Goal: Task Accomplishment & Management: Complete application form

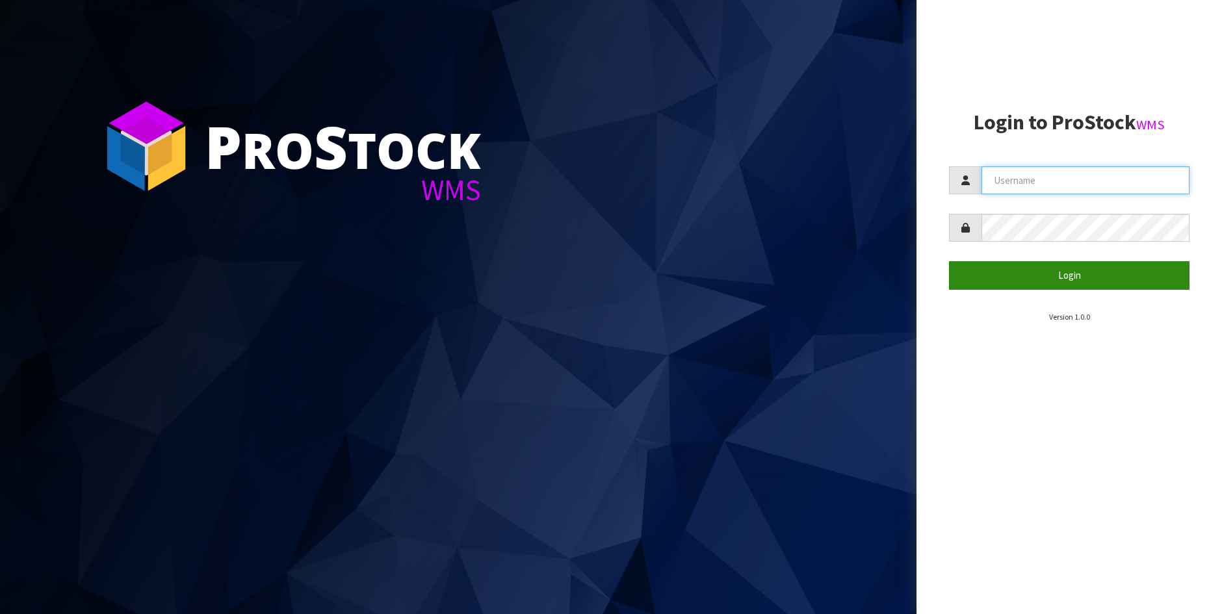
type input "[PERSON_NAME]"
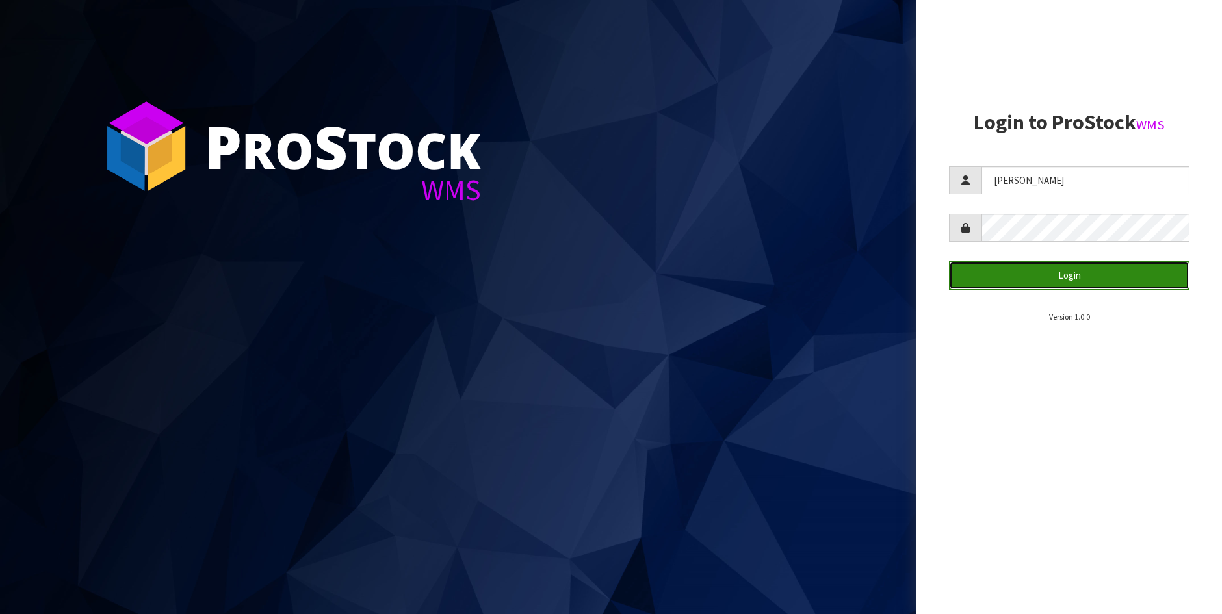
click at [1096, 283] on button "Login" at bounding box center [1069, 275] width 240 height 28
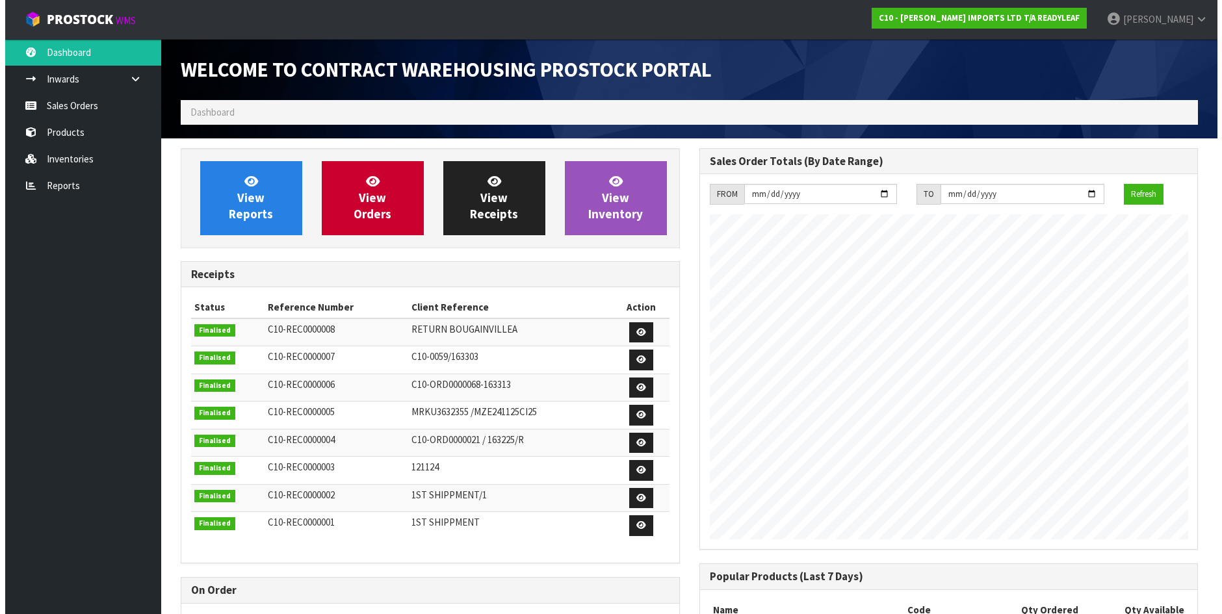
scroll to position [573, 518]
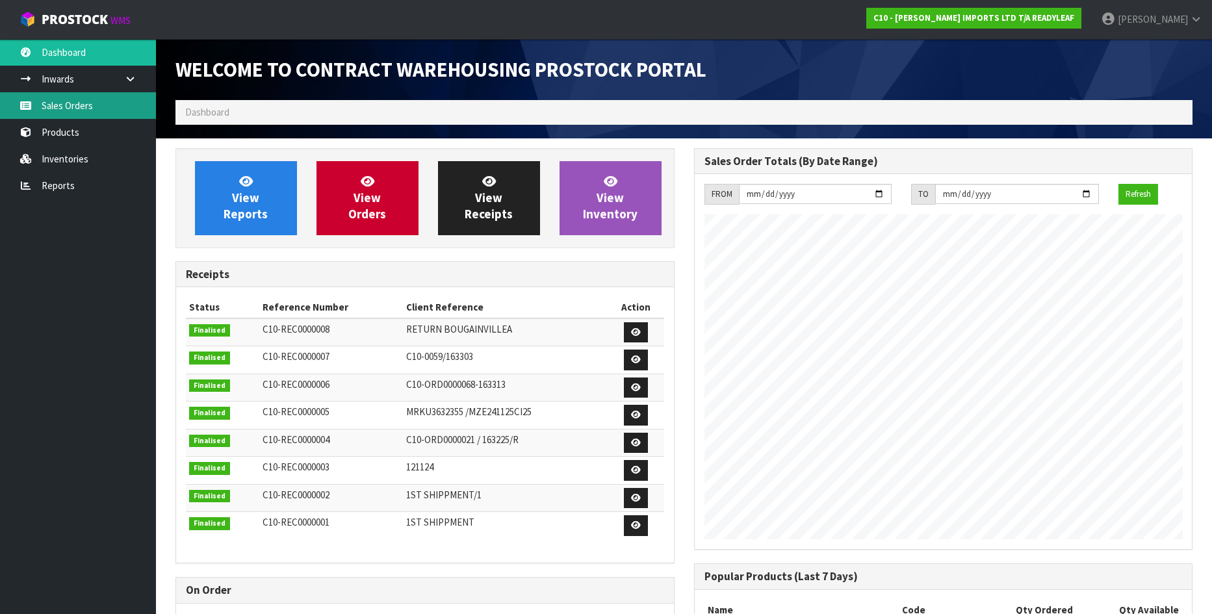
click at [94, 104] on link "Sales Orders" at bounding box center [78, 105] width 156 height 27
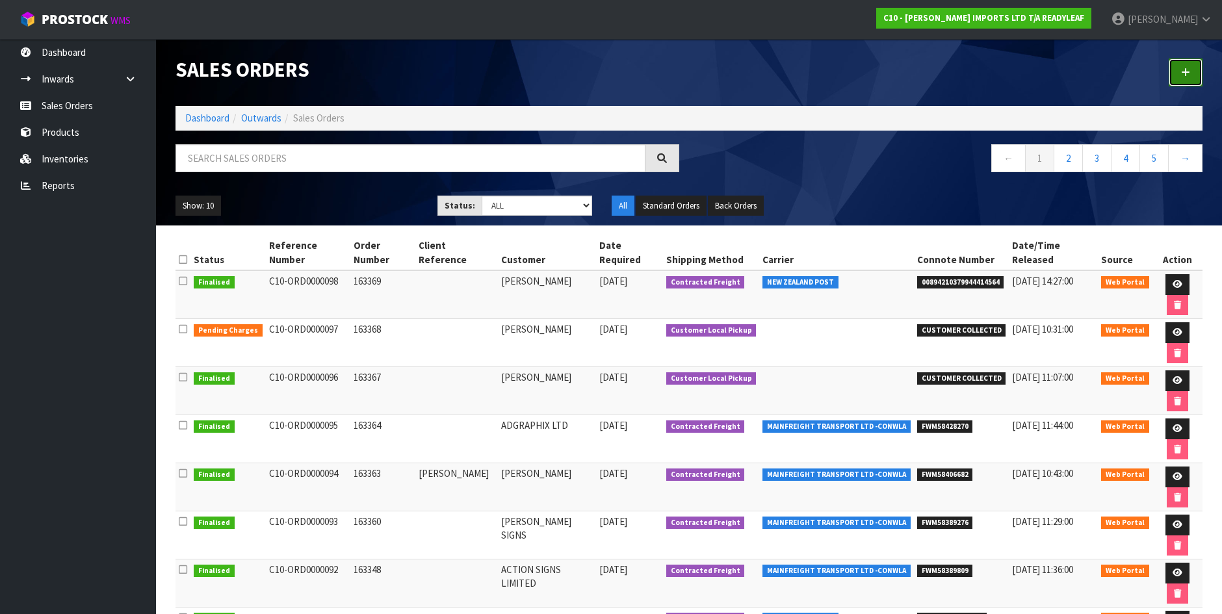
click at [1179, 72] on link at bounding box center [1186, 72] width 34 height 28
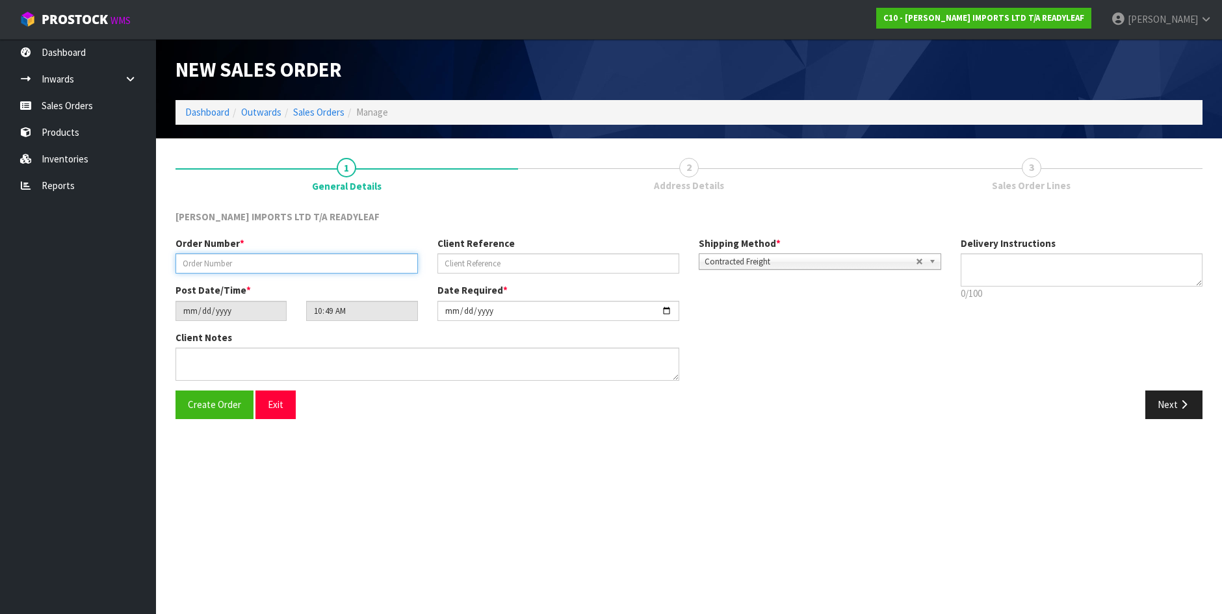
click at [239, 265] on input "text" at bounding box center [296, 263] width 242 height 20
type input "163370"
click at [211, 409] on span "Create Order" at bounding box center [214, 404] width 53 height 12
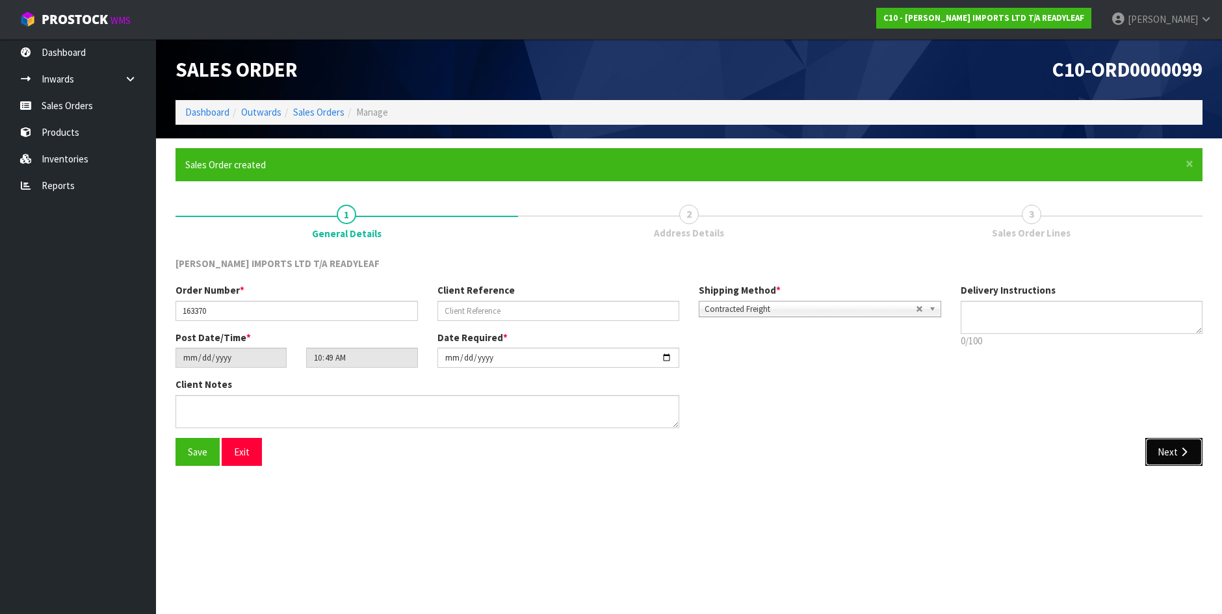
click at [1176, 451] on button "Next" at bounding box center [1173, 452] width 57 height 28
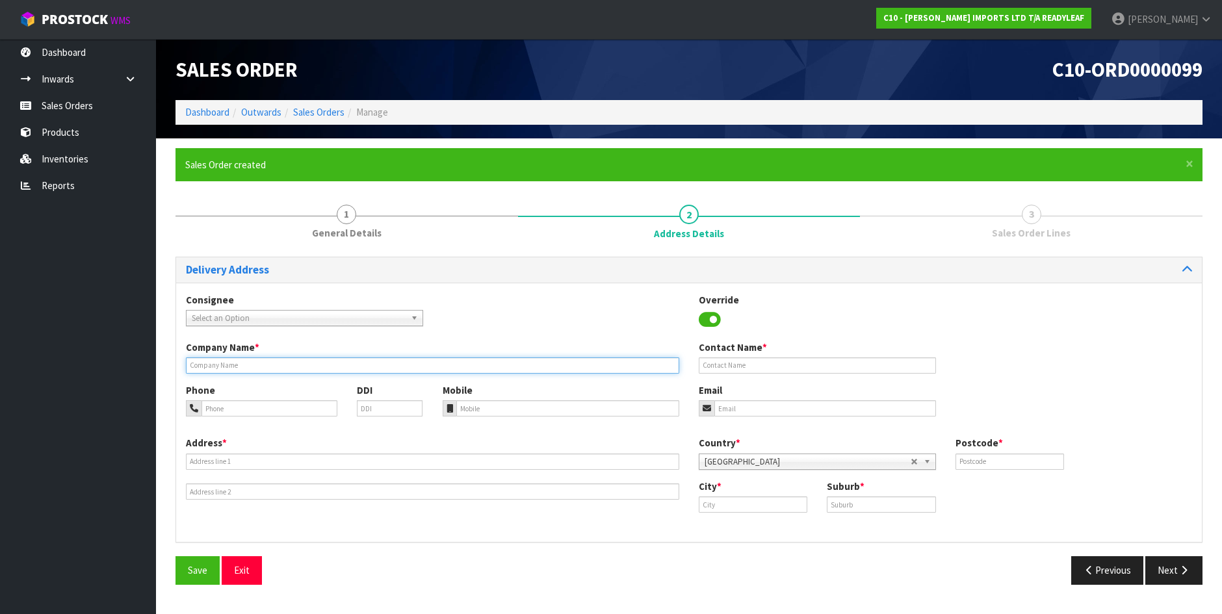
click at [221, 361] on input "text" at bounding box center [432, 365] width 493 height 16
type input "[PERSON_NAME]"
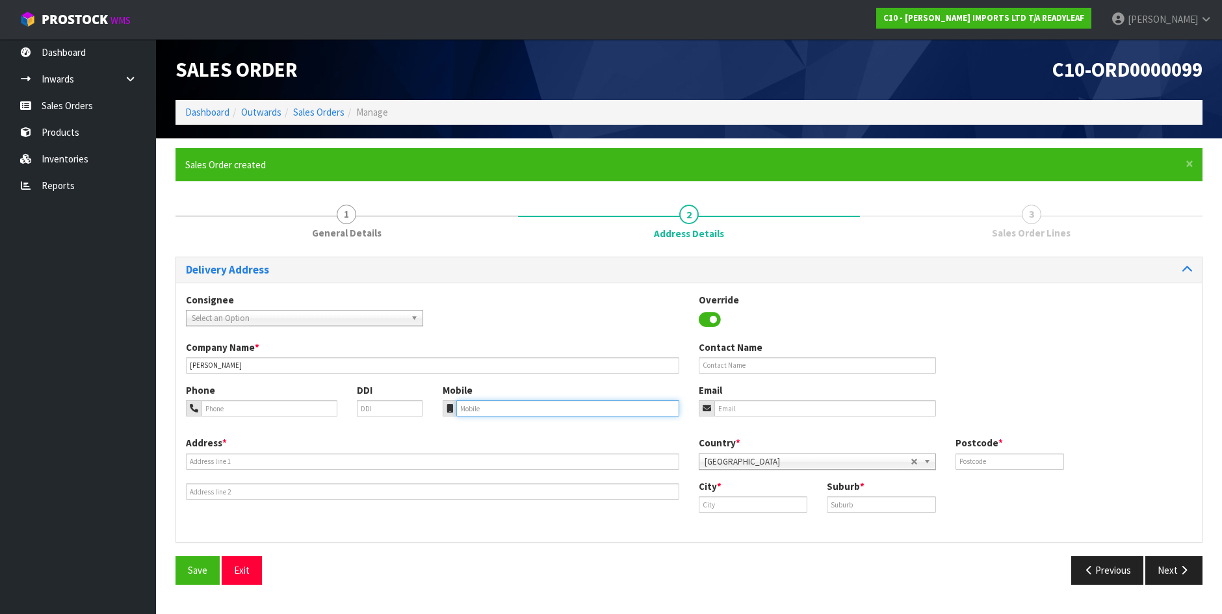
click at [495, 416] on input "tel" at bounding box center [568, 408] width 224 height 16
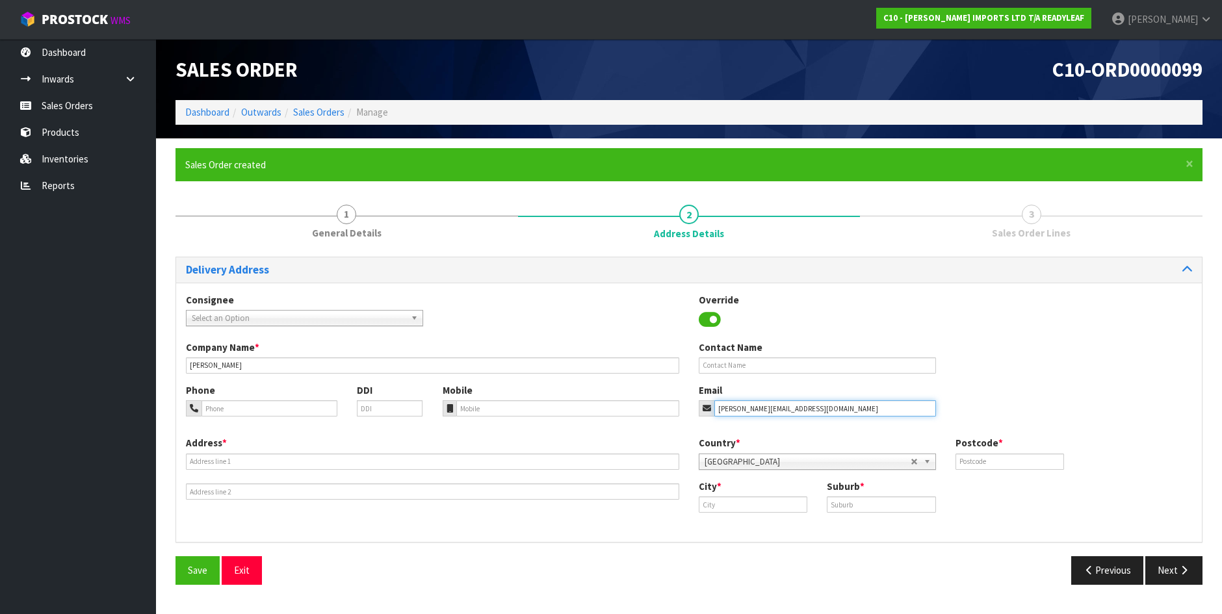
type input "[PERSON_NAME][EMAIL_ADDRESS][DOMAIN_NAME]"
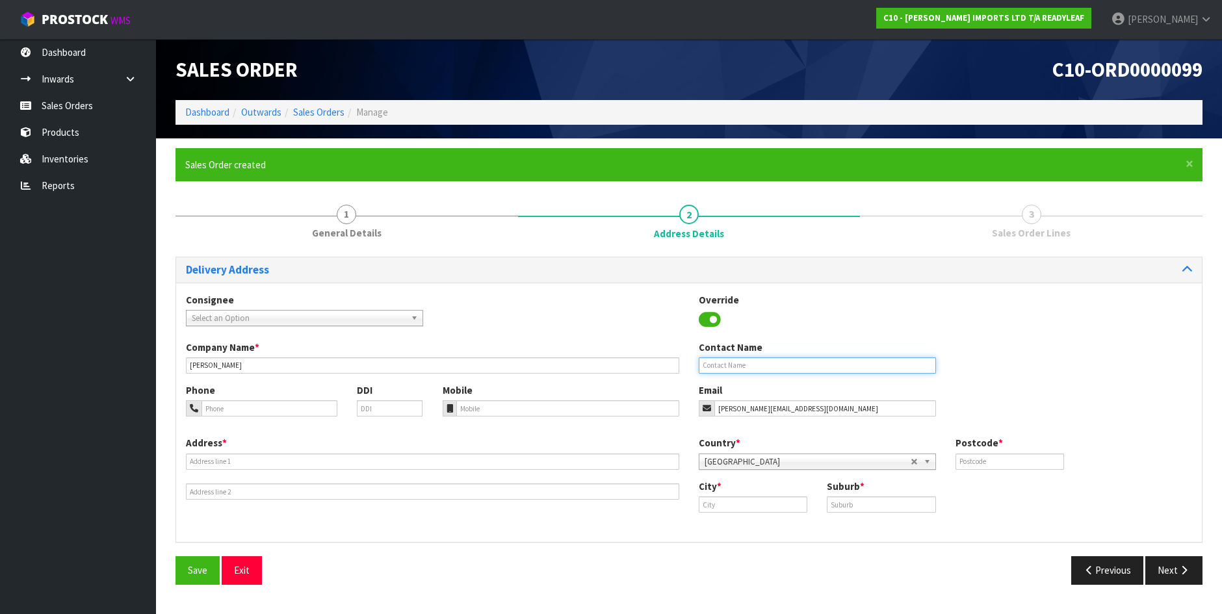
click at [744, 365] on input "text" at bounding box center [817, 365] width 237 height 16
type input "[PERSON_NAME]"
click at [253, 410] on input "tel" at bounding box center [269, 408] width 136 height 16
type input "0275485386"
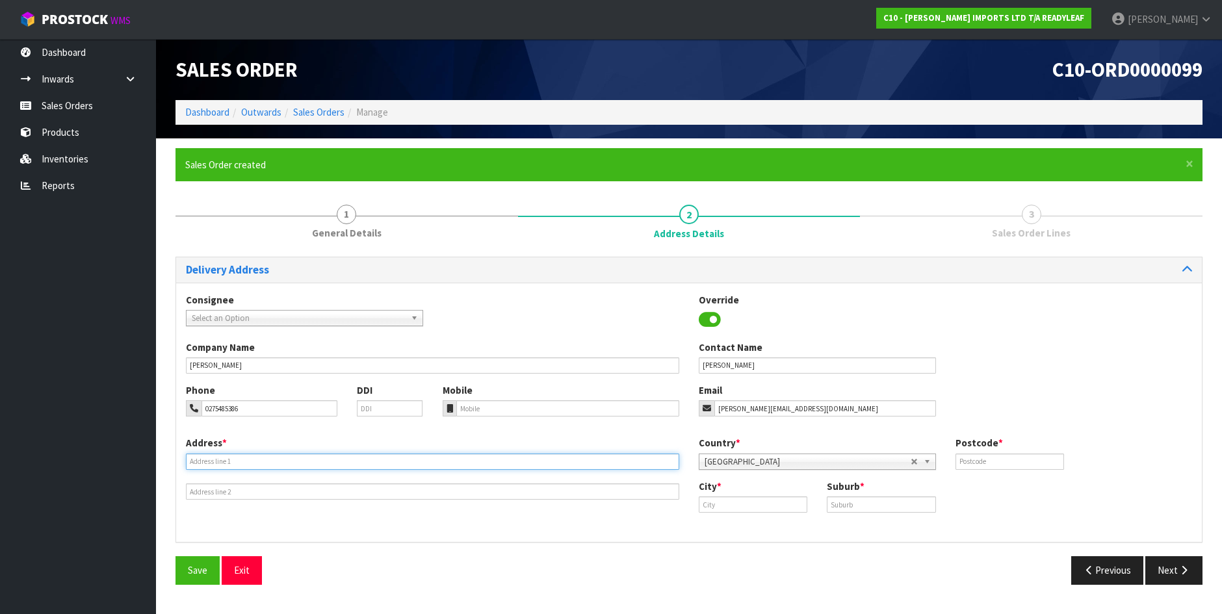
click at [218, 456] on input "text" at bounding box center [432, 462] width 493 height 16
type input "[STREET_ADDRESS][PERSON_NAME]"
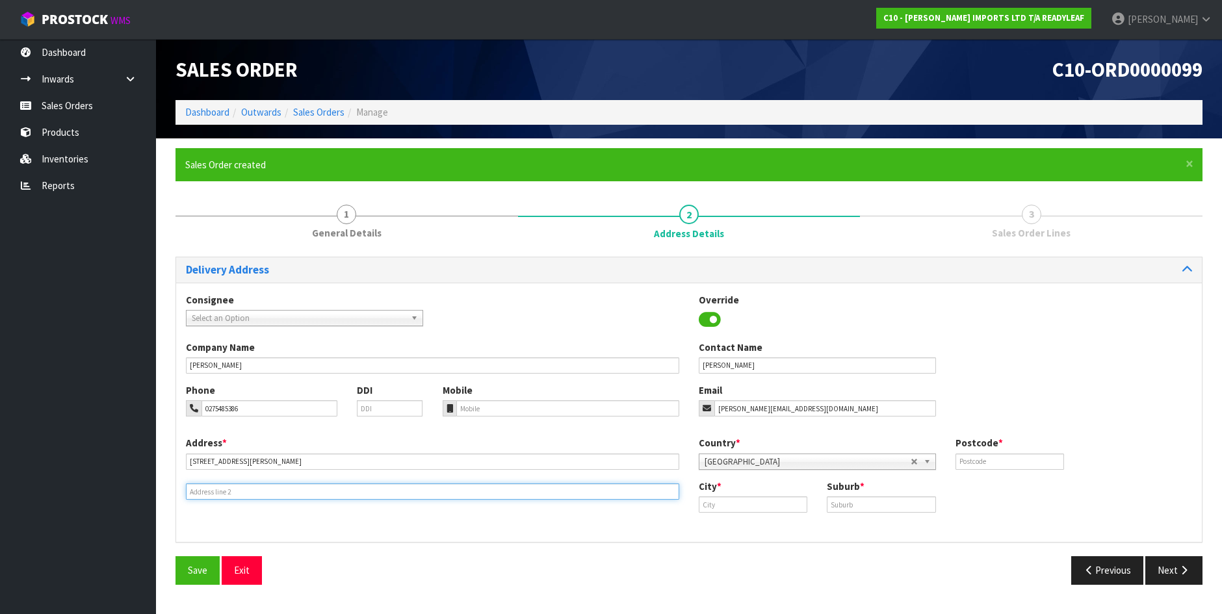
click at [216, 493] on input "text" at bounding box center [432, 492] width 493 height 16
type input "[GEOGRAPHIC_DATA]"
click at [1022, 458] on input "text" at bounding box center [1009, 462] width 109 height 16
type input "6022"
click at [753, 499] on input "text" at bounding box center [753, 505] width 109 height 16
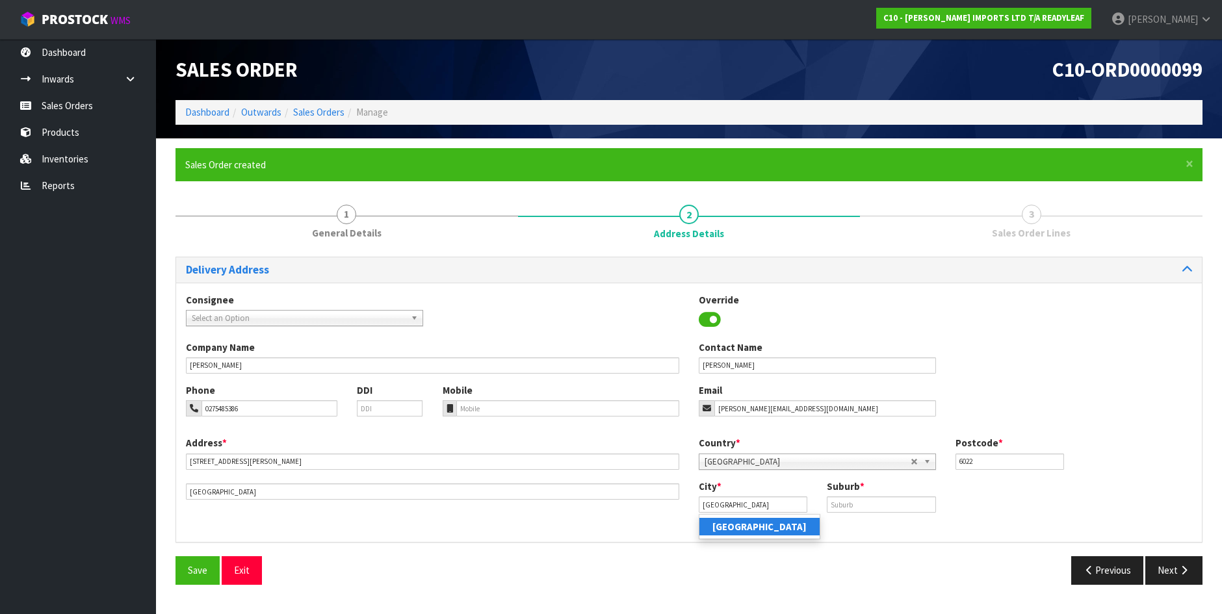
click at [748, 531] on strong "[GEOGRAPHIC_DATA]" at bounding box center [759, 527] width 94 height 12
type input "[GEOGRAPHIC_DATA]"
click at [861, 503] on input "text" at bounding box center [881, 505] width 109 height 16
type input "LLYAL BAY"
click at [1183, 571] on icon "button" at bounding box center [1184, 570] width 12 height 10
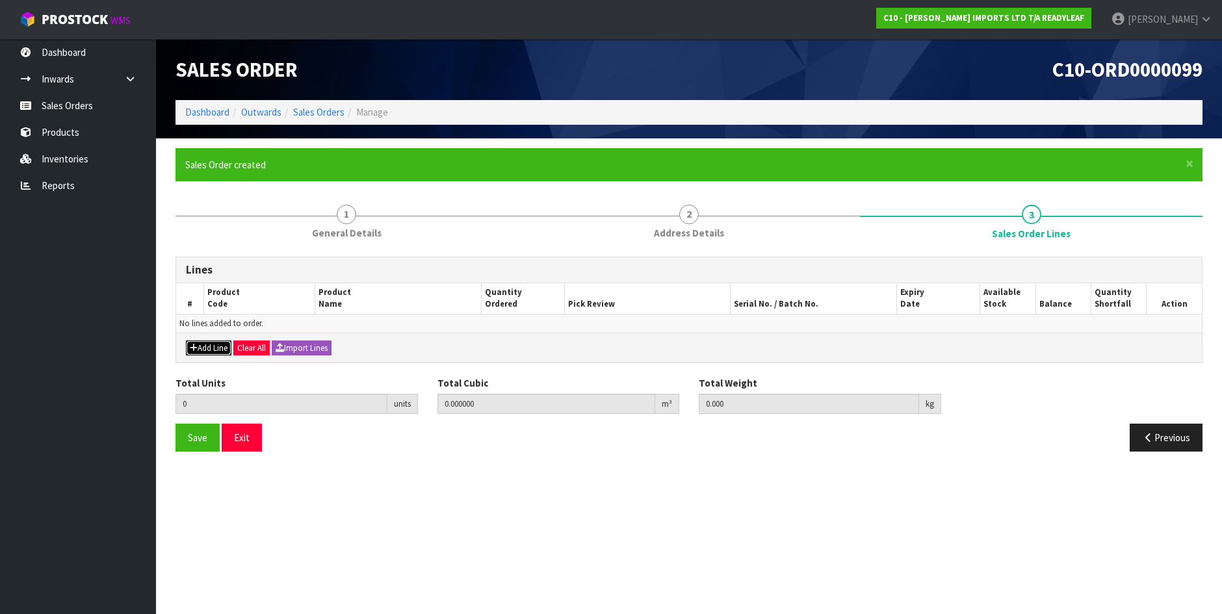
click at [211, 352] on button "Add Line" at bounding box center [208, 349] width 45 height 16
type input "0"
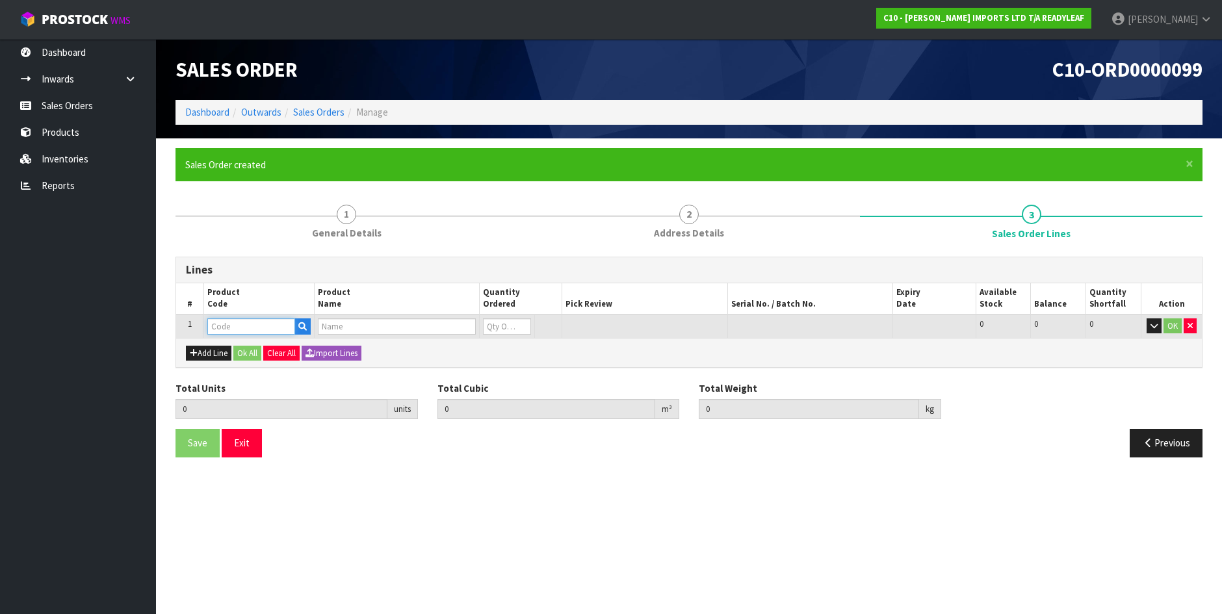
click at [261, 329] on input "text" at bounding box center [251, 326] width 88 height 16
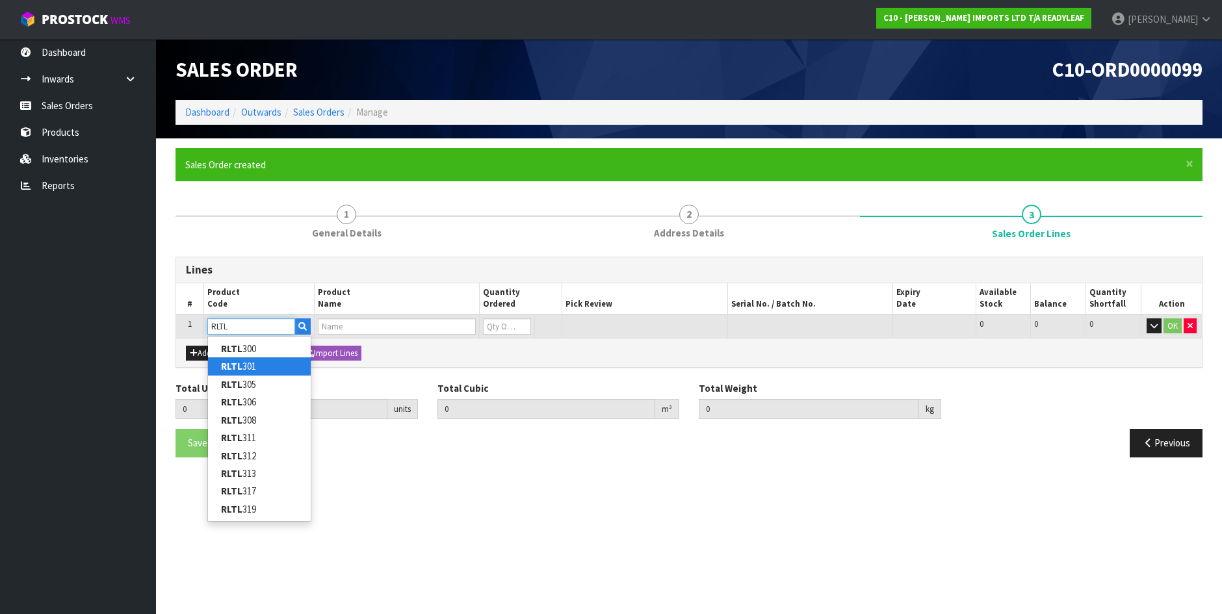
type input "RLTL"
click at [254, 370] on link "RLTL 301" at bounding box center [259, 366] width 103 height 18
type input "RLTL 301"
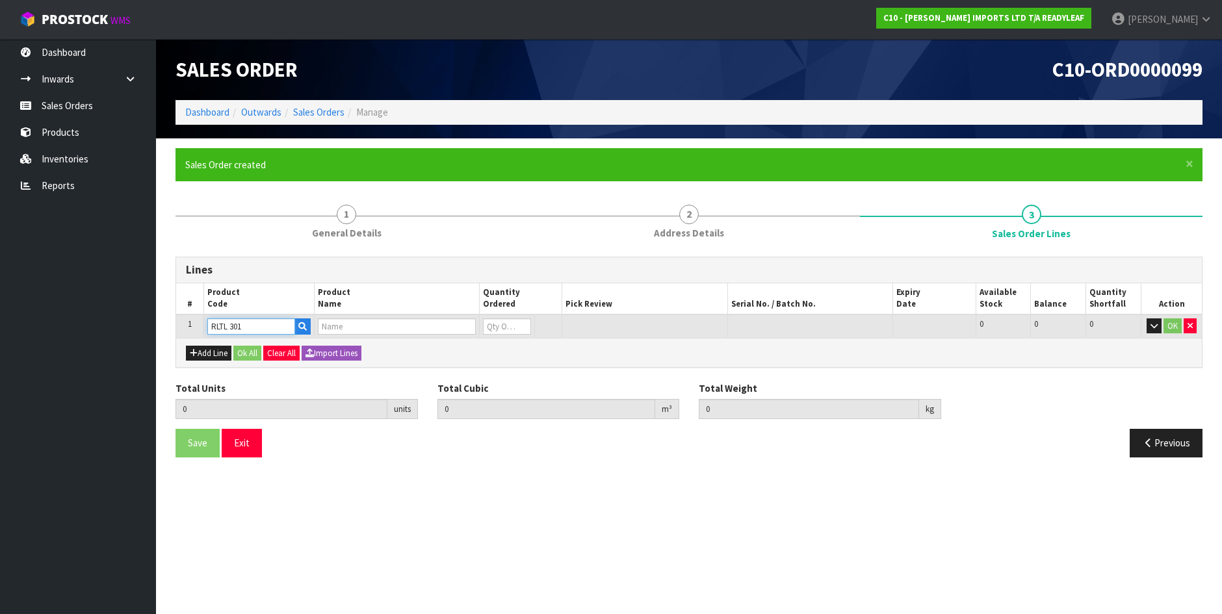
type input "0.000000"
type input "0.000"
type input "HEBE W PURPLE FLOWERS"
type input "0"
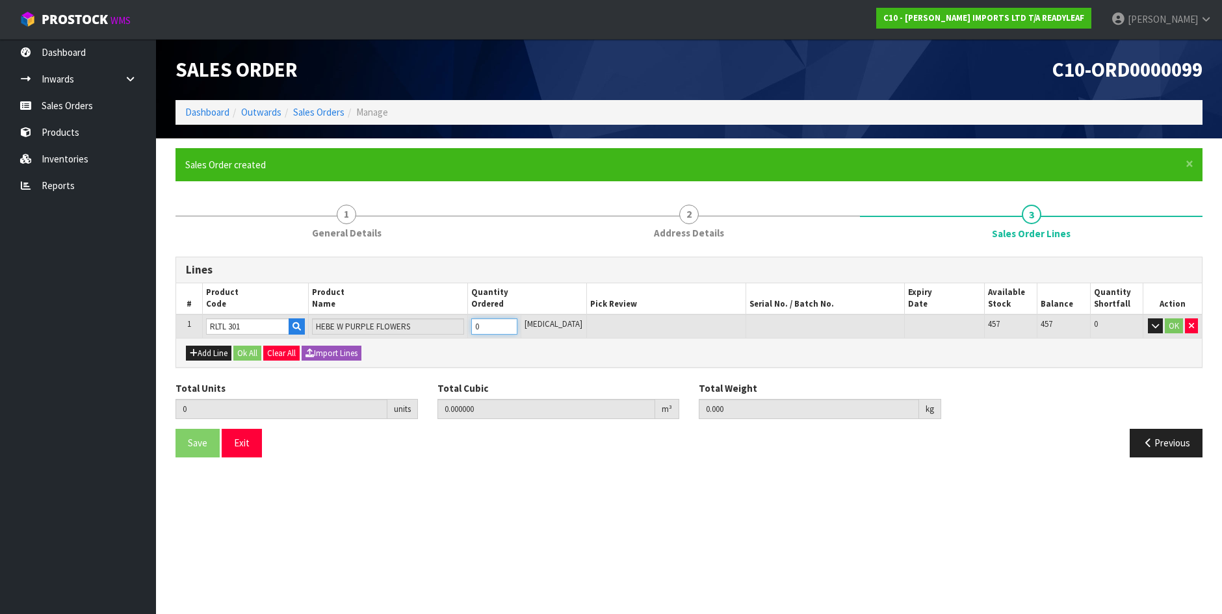
click at [496, 331] on input "0" at bounding box center [494, 326] width 46 height 16
type input "0"
type input "3"
type input "0.018201"
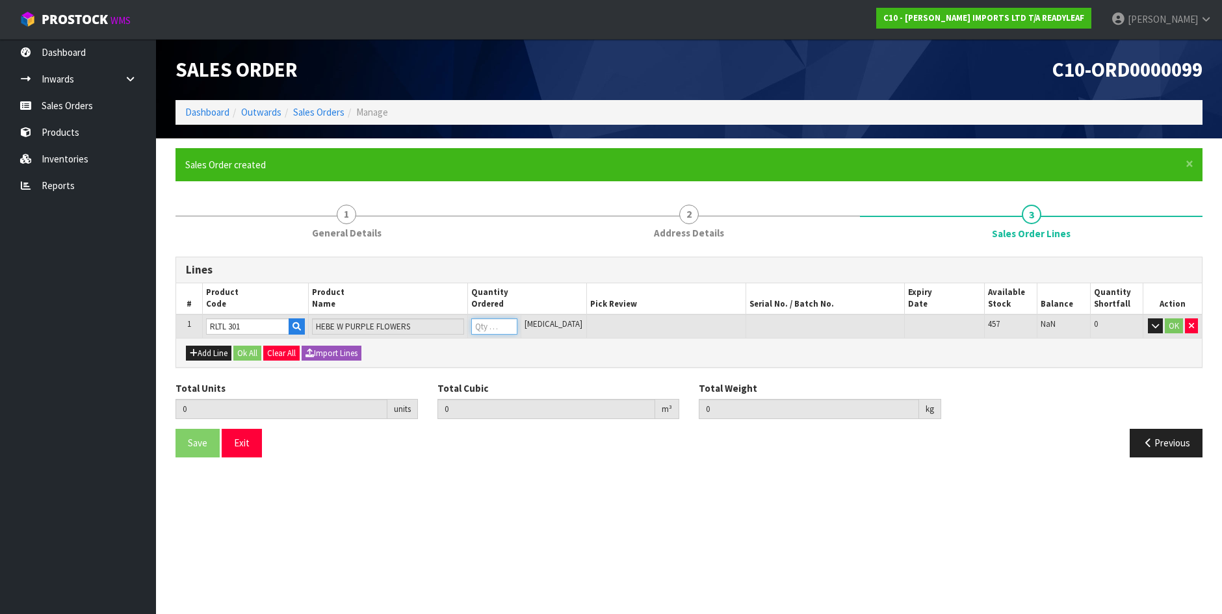
type input "2.1"
type input "3"
type input "36"
type input "0.2541"
type input "27"
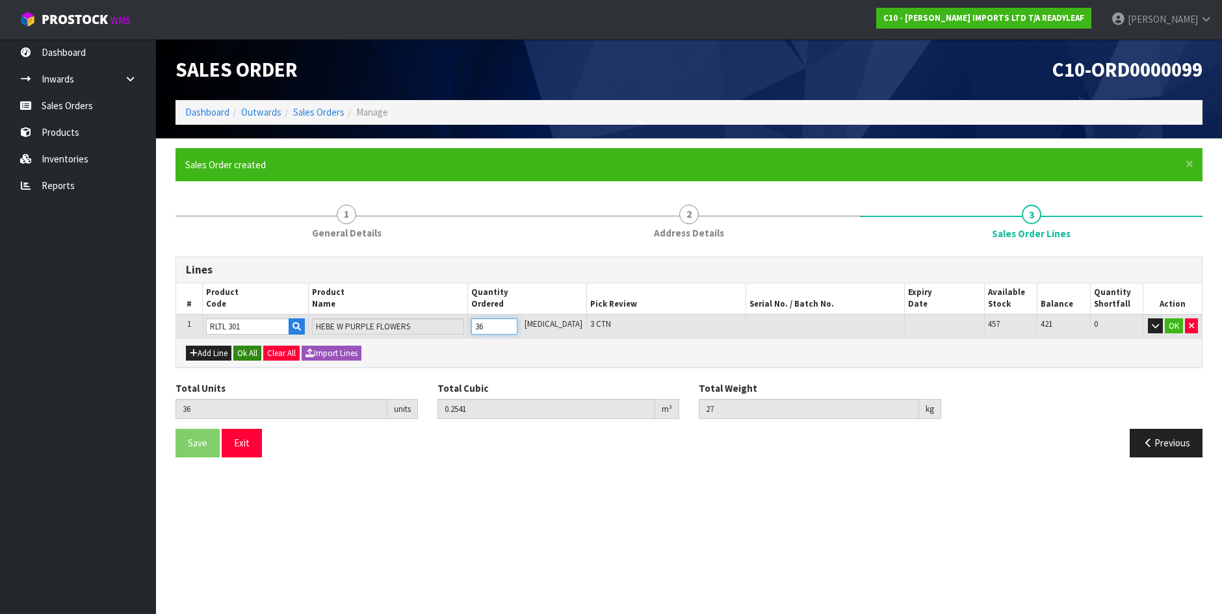
type input "36"
click at [246, 357] on button "Ok All" at bounding box center [247, 354] width 28 height 16
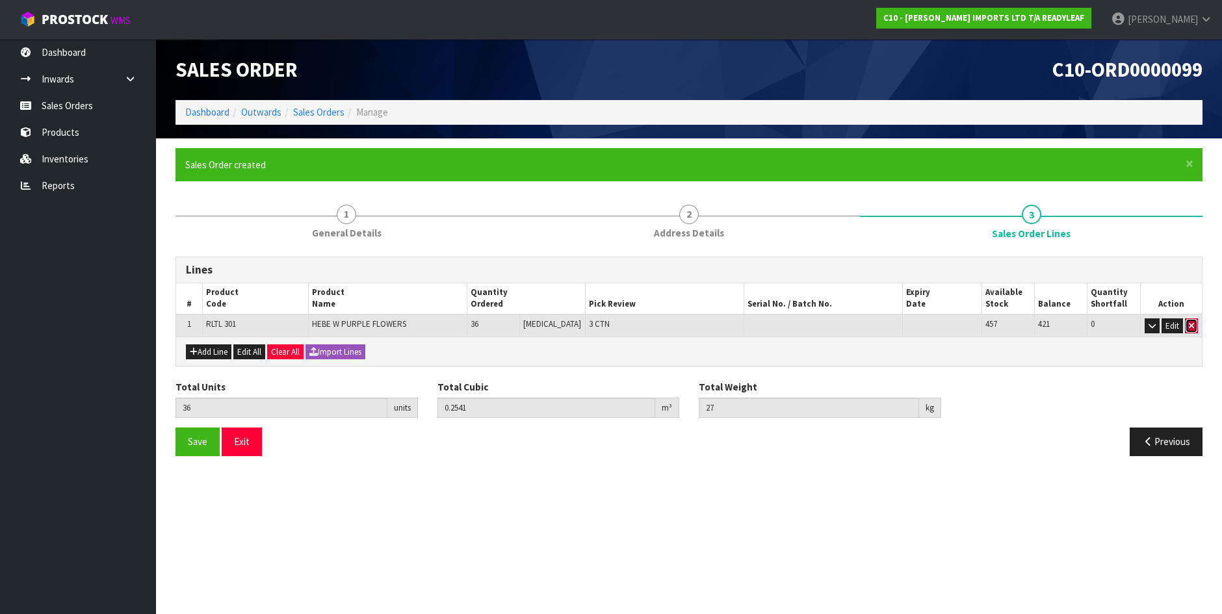
click at [1192, 328] on icon "button" at bounding box center [1191, 326] width 5 height 8
type input "0"
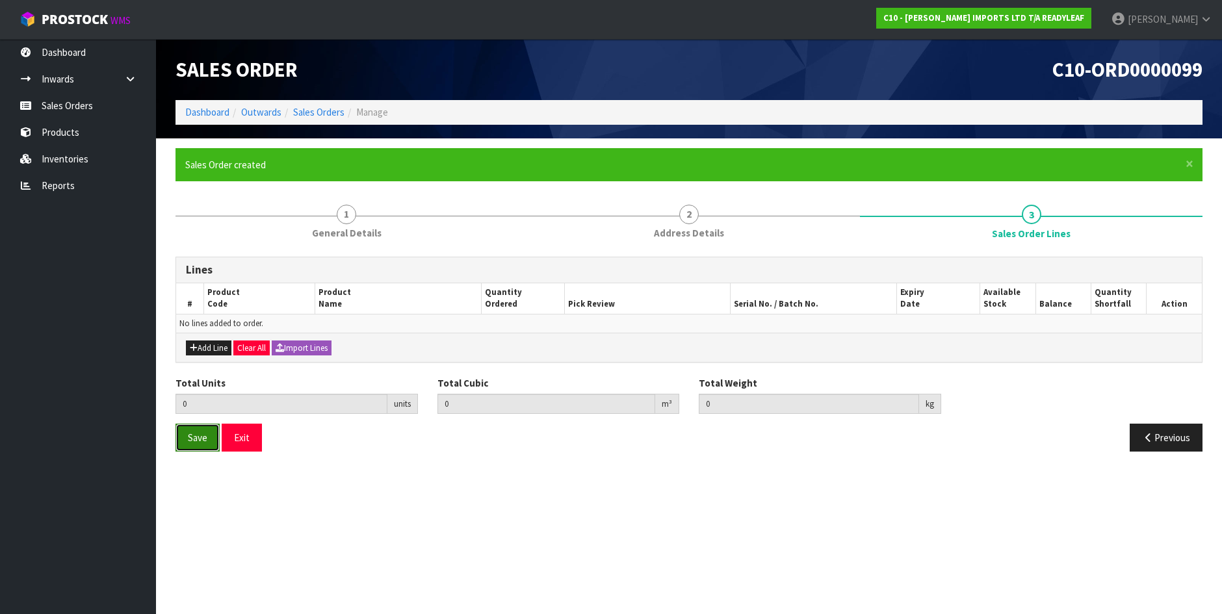
click at [201, 434] on span "Save" at bounding box center [197, 438] width 19 height 12
click at [233, 438] on button "Exit" at bounding box center [242, 438] width 40 height 28
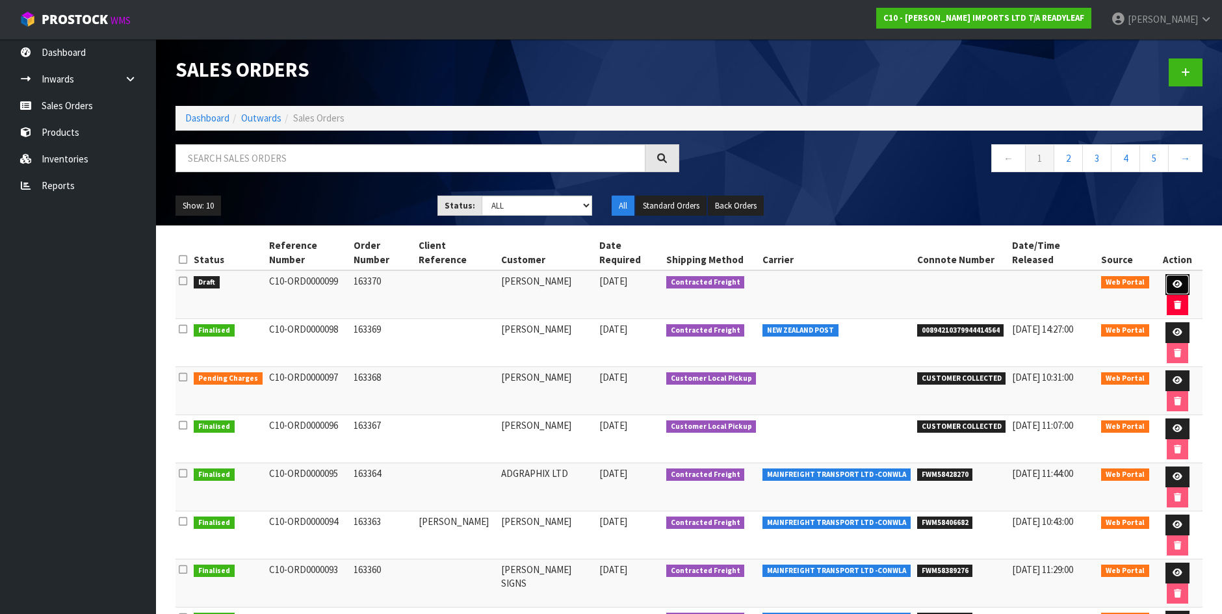
click at [1173, 280] on icon at bounding box center [1178, 284] width 10 height 8
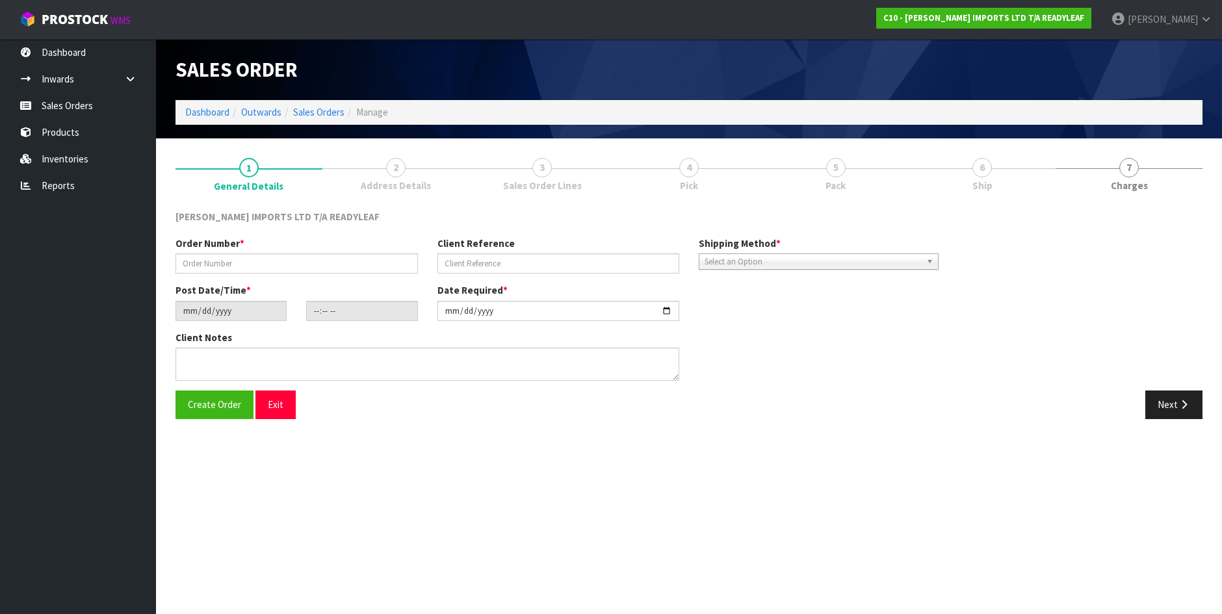
type input "163370"
type input "[DATE]"
type input "10:49:00.000"
type input "[DATE]"
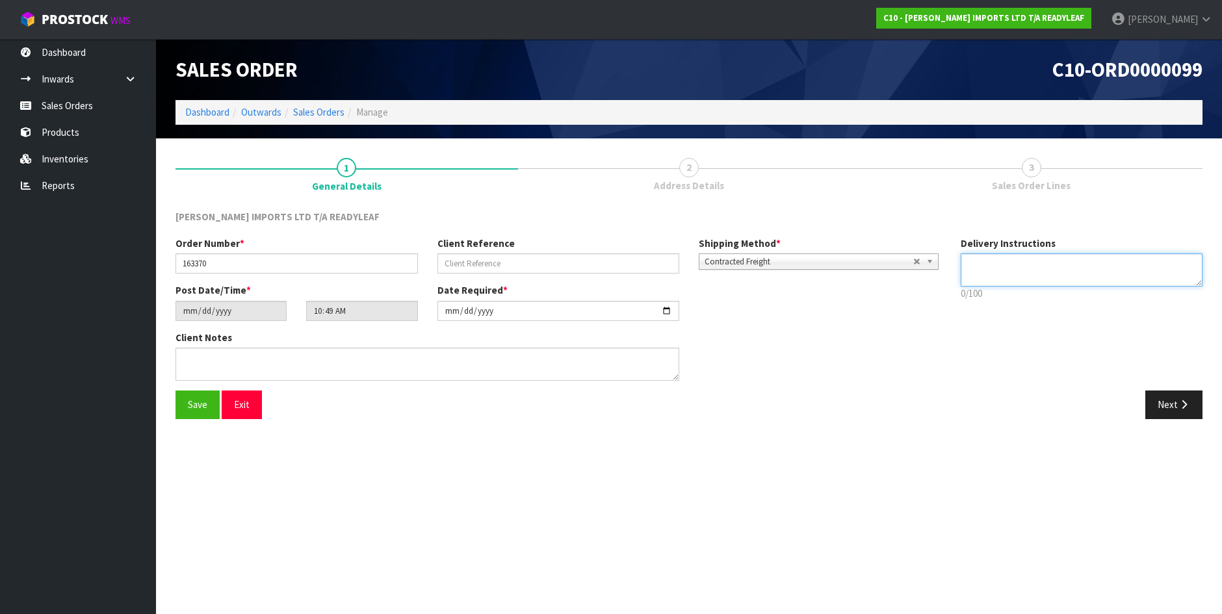
click at [1024, 266] on textarea at bounding box center [1082, 269] width 242 height 33
type textarea "DO NOT SEND UNTIL ADVISED"
click at [205, 404] on span "Save" at bounding box center [197, 404] width 19 height 12
